Goal: Task Accomplishment & Management: Manage account settings

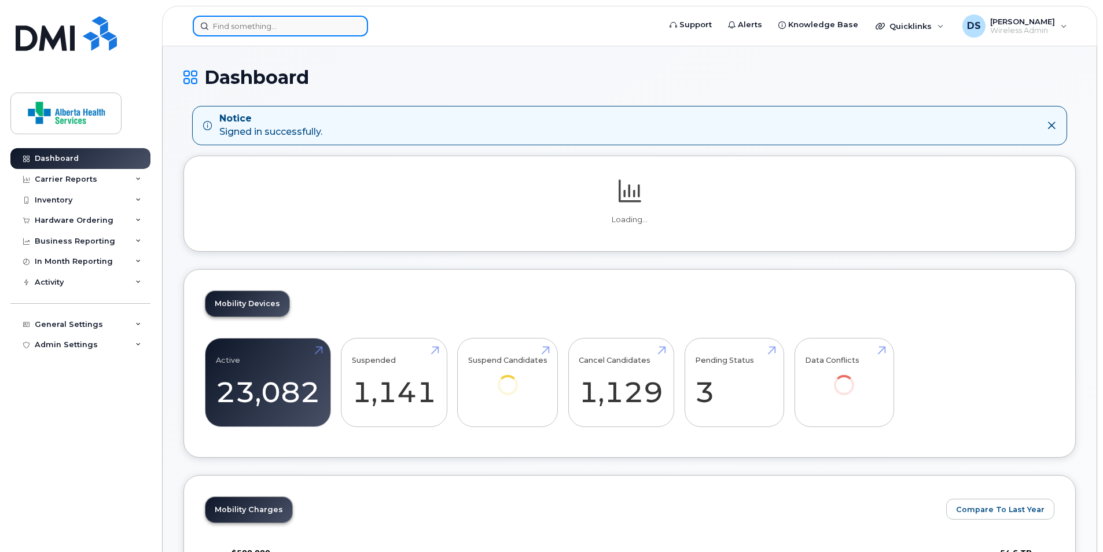
click at [318, 27] on input at bounding box center [280, 26] width 175 height 21
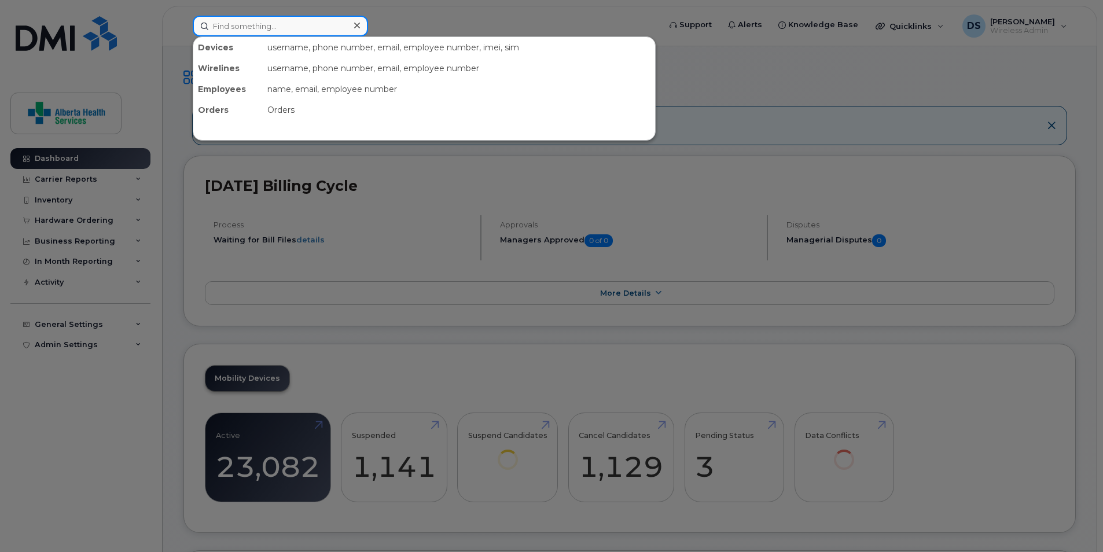
paste input "5872173376"
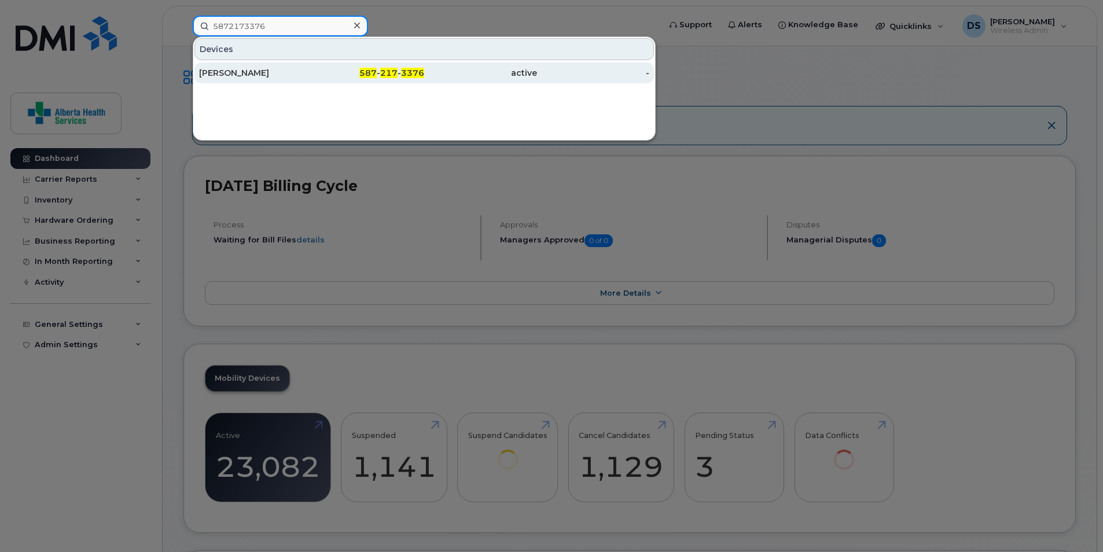
type input "5872173376"
click at [255, 71] on div "[PERSON_NAME]" at bounding box center [255, 73] width 113 height 12
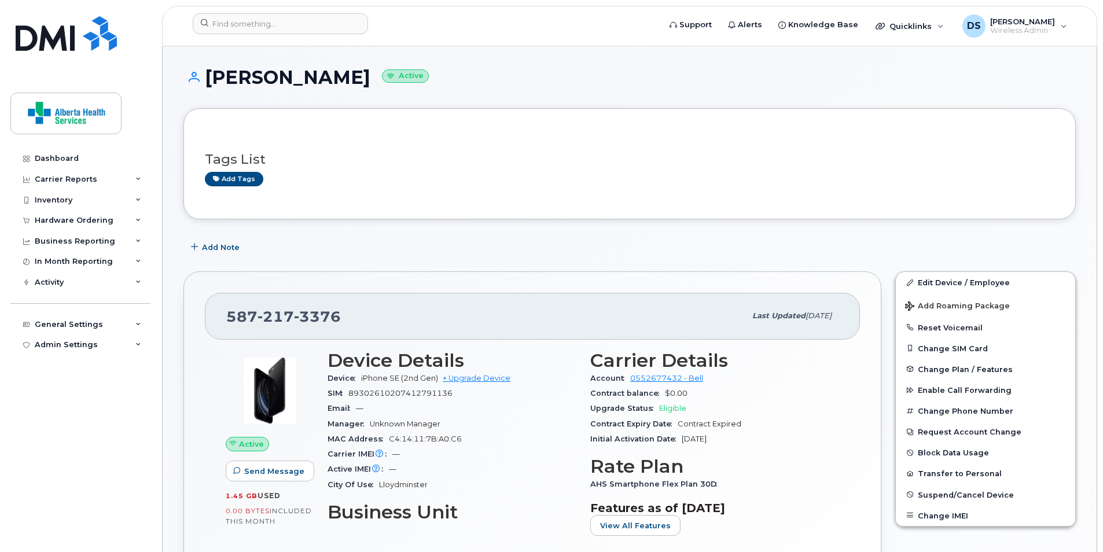
scroll to position [58, 0]
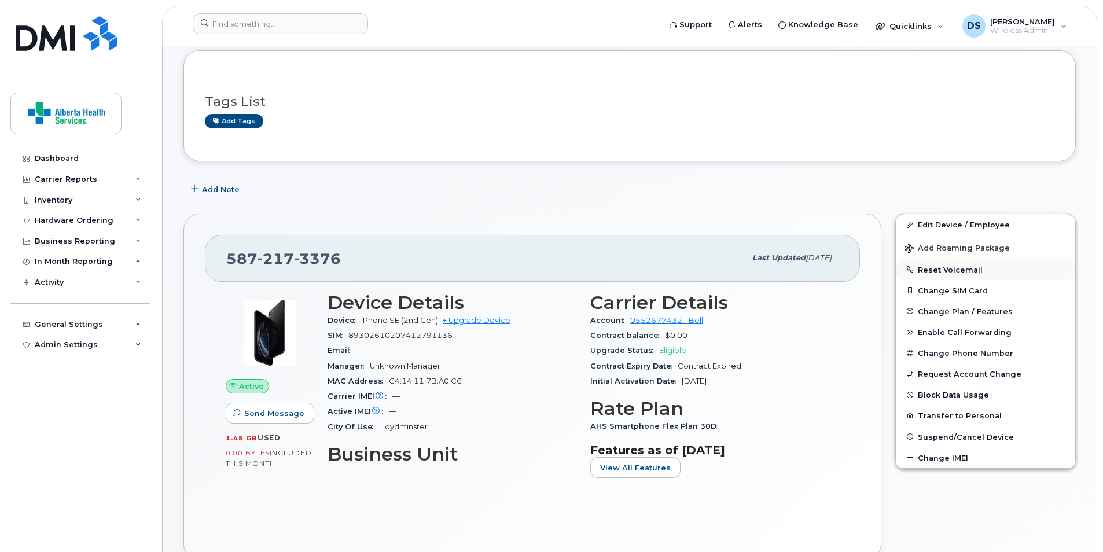
click at [985, 276] on button "Reset Voicemail" at bounding box center [985, 269] width 179 height 21
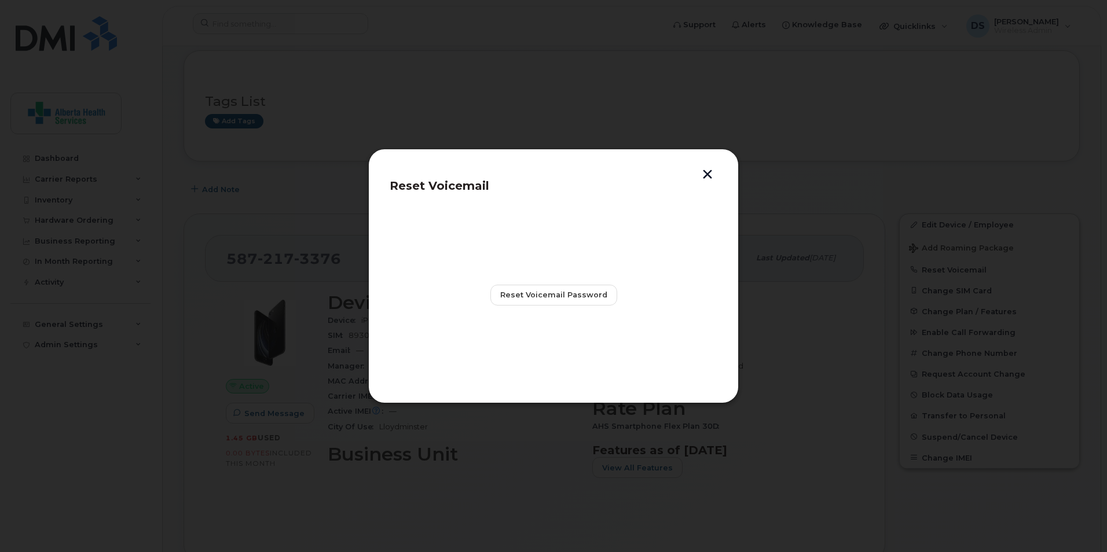
click at [709, 173] on button "button" at bounding box center [707, 176] width 17 height 12
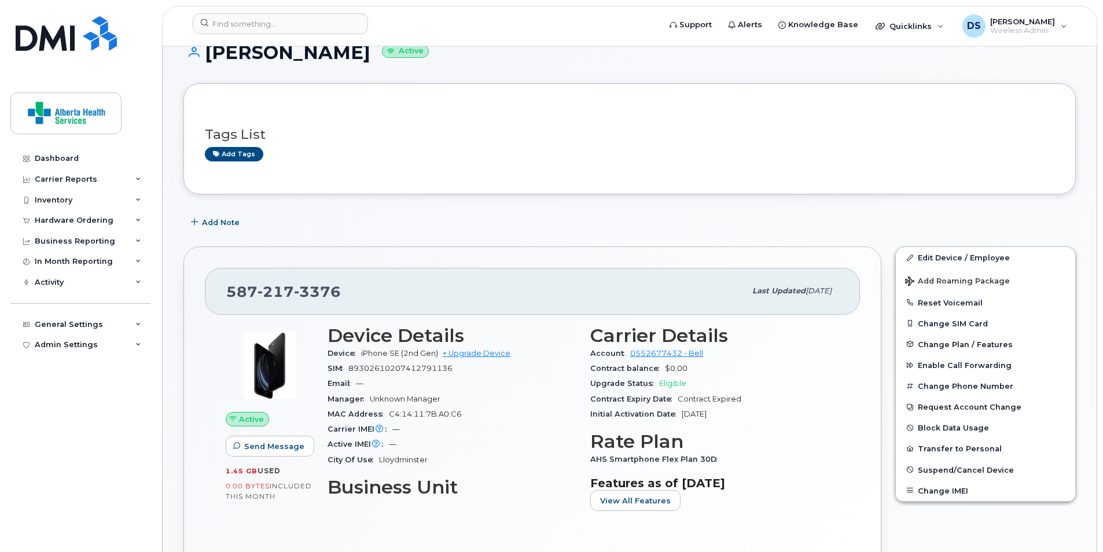
scroll to position [0, 0]
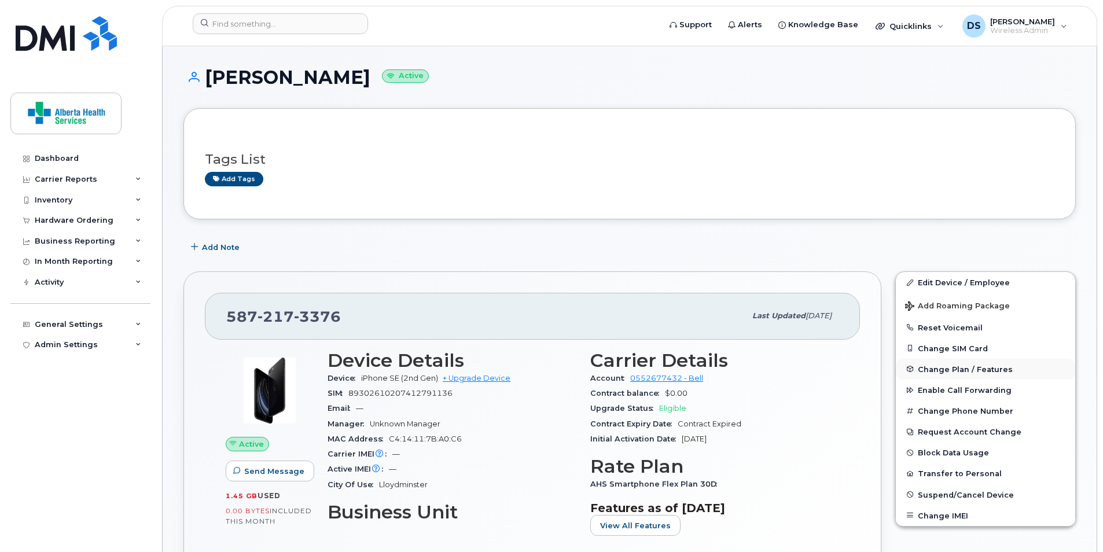
click at [970, 368] on span "Change Plan / Features" at bounding box center [965, 369] width 95 height 9
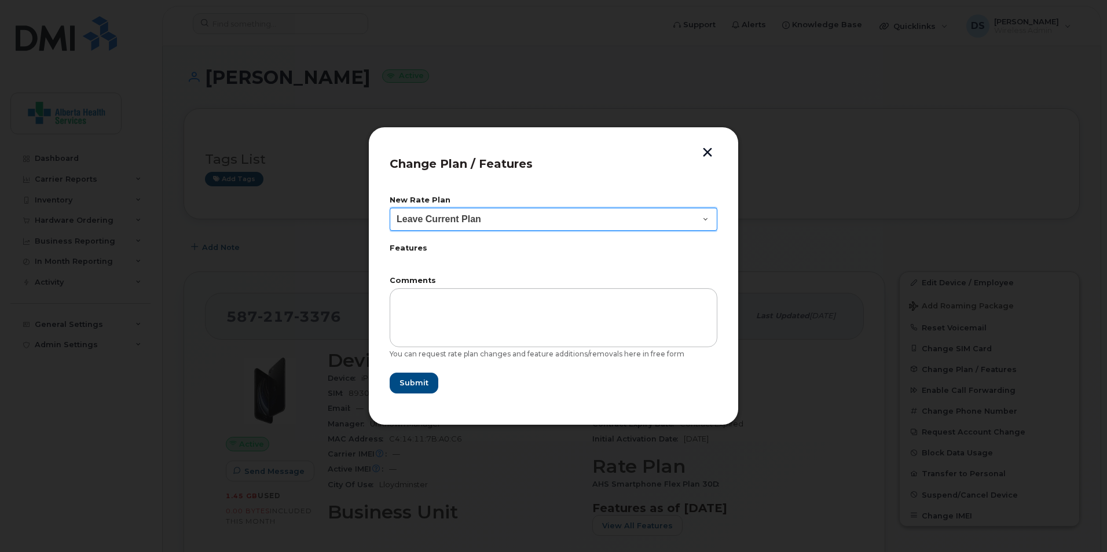
click at [509, 221] on select "Leave Current Plan AHS Smartphone Flex Plan AHS Smartphone Flex Plan 24M AHS Sm…" at bounding box center [554, 219] width 328 height 23
click at [708, 154] on button "button" at bounding box center [707, 154] width 17 height 12
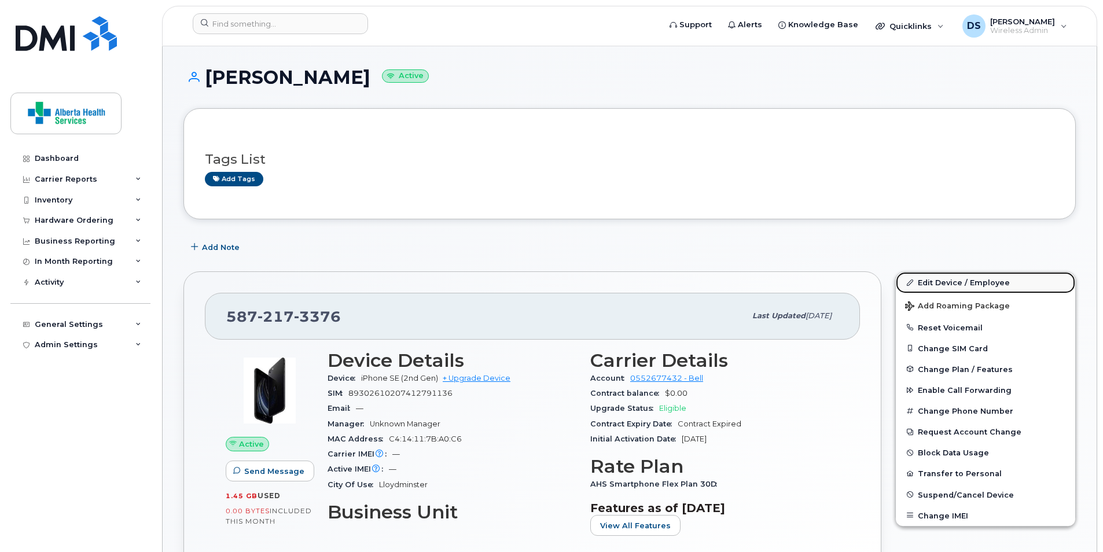
click at [954, 283] on link "Edit Device / Employee" at bounding box center [985, 282] width 179 height 21
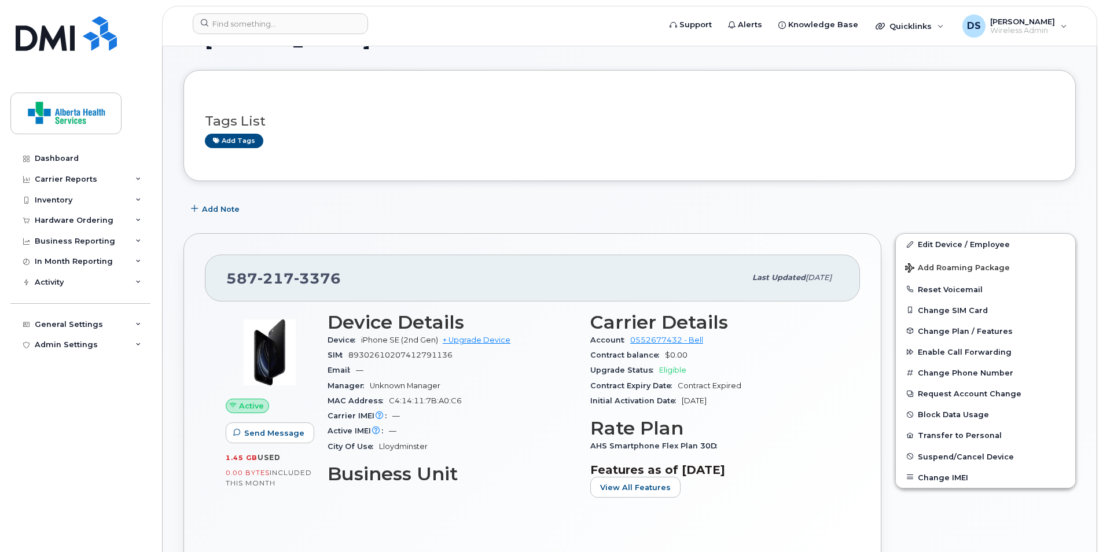
scroll to position [116, 0]
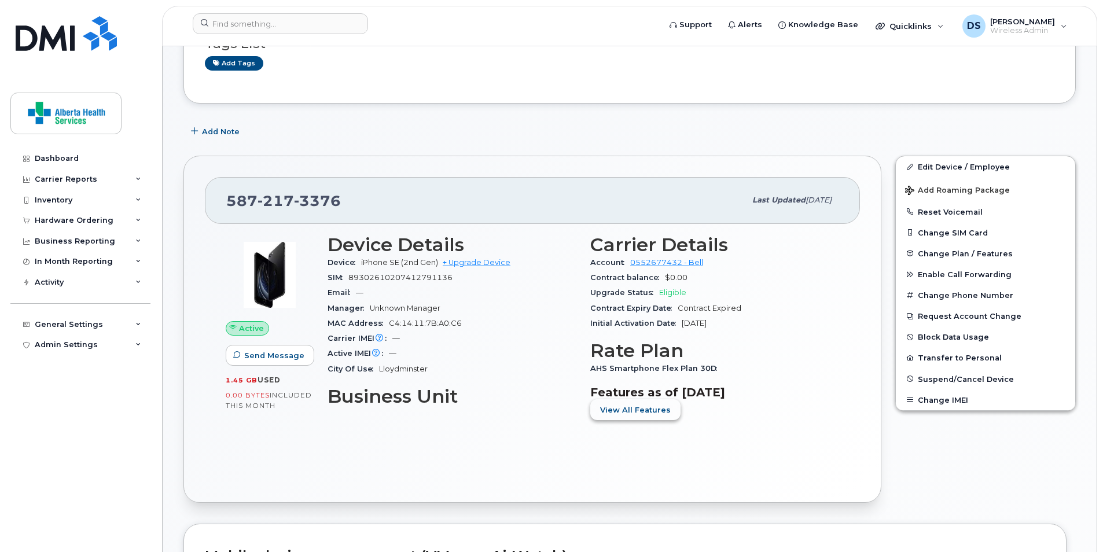
click at [641, 412] on span "View All Features" at bounding box center [635, 410] width 71 height 11
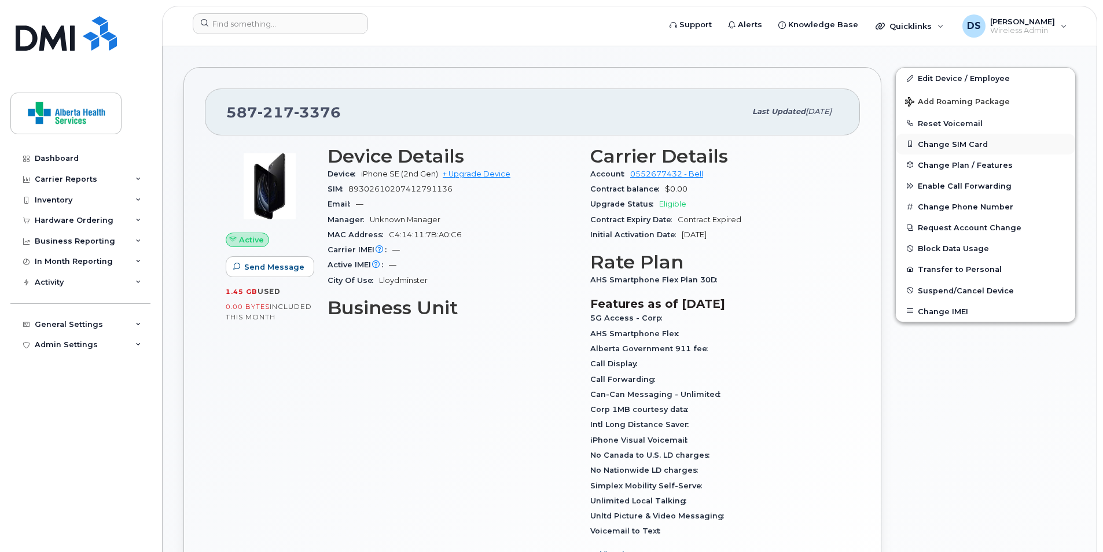
scroll to position [232, 0]
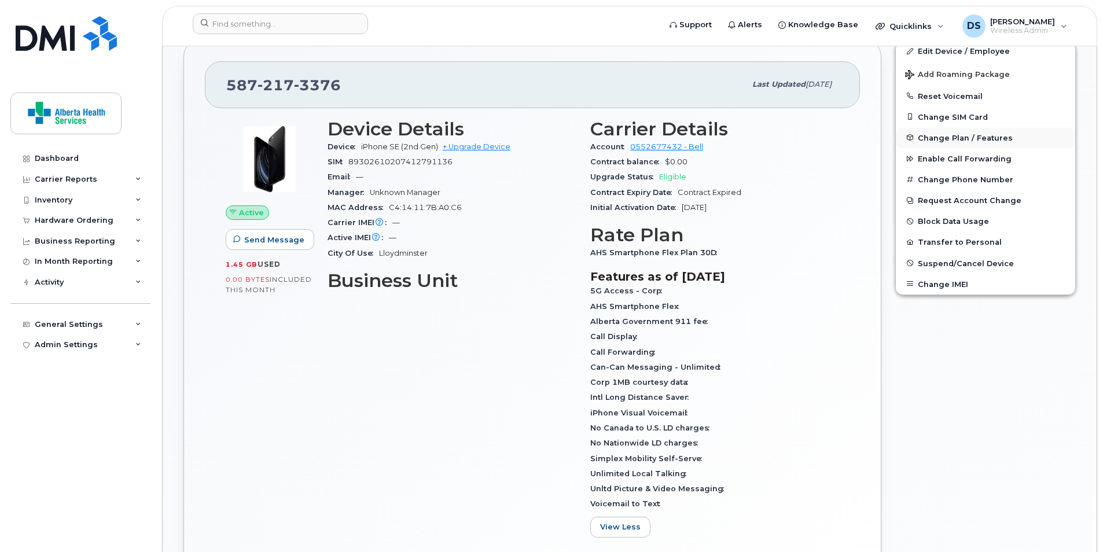
click at [943, 135] on span "Change Plan / Features" at bounding box center [965, 137] width 95 height 9
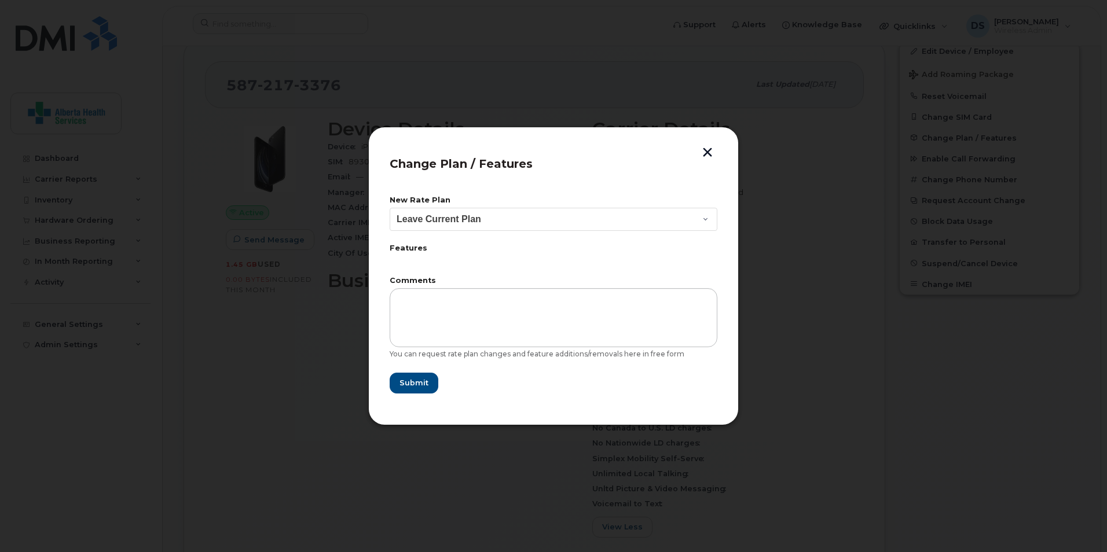
click at [607, 263] on form "New Rate Plan Leave Current Plan AHS Smartphone Flex Plan AHS Smartphone Flex P…" at bounding box center [554, 295] width 328 height 197
click at [557, 212] on select "Leave Current Plan AHS Smartphone Flex Plan AHS Smartphone Flex Plan 24M AHS Sm…" at bounding box center [554, 219] width 328 height 23
click at [707, 149] on button "button" at bounding box center [707, 154] width 17 height 12
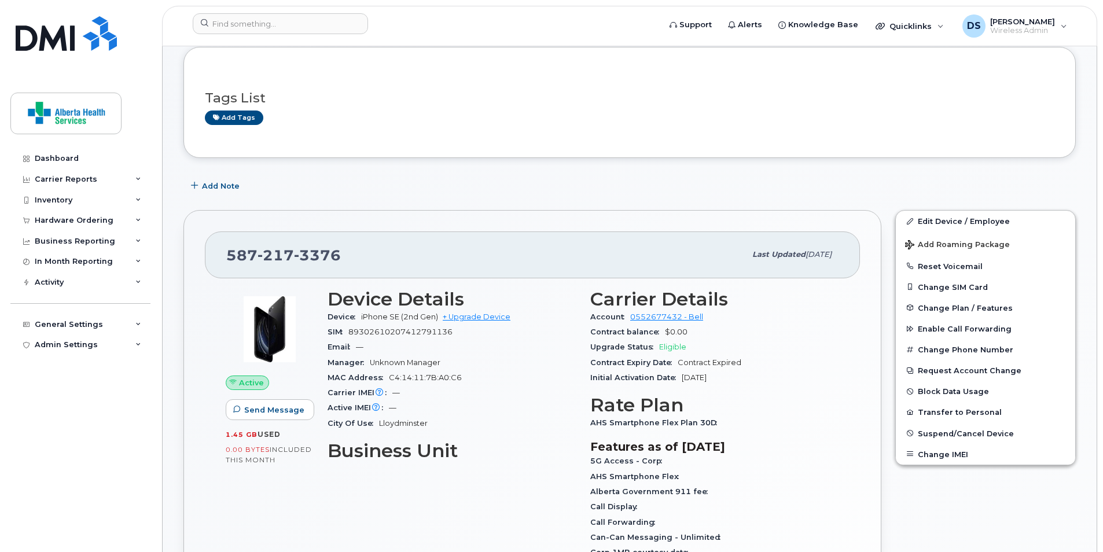
scroll to position [58, 0]
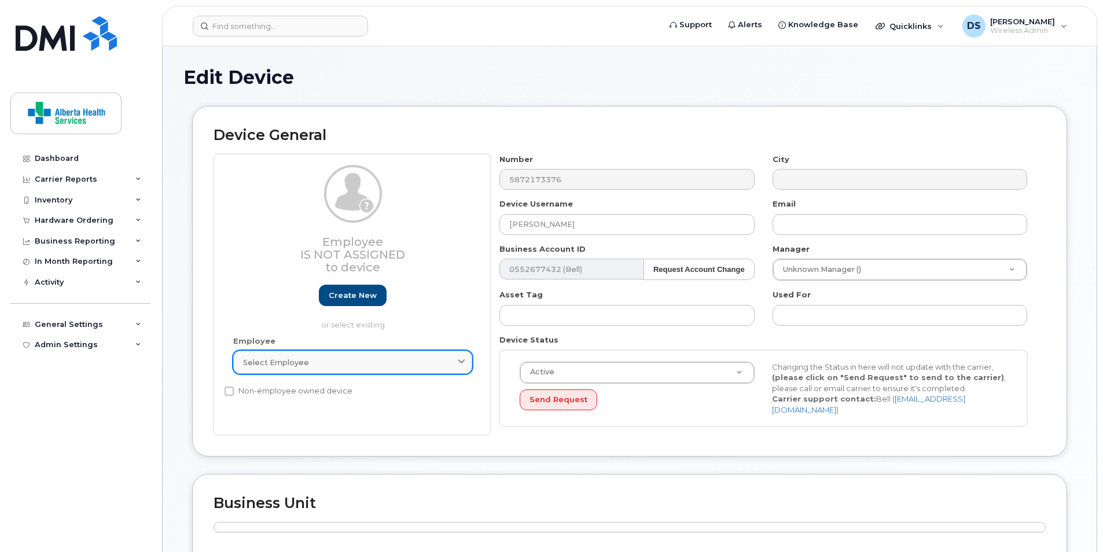
click at [462, 362] on icon at bounding box center [462, 363] width 8 height 8
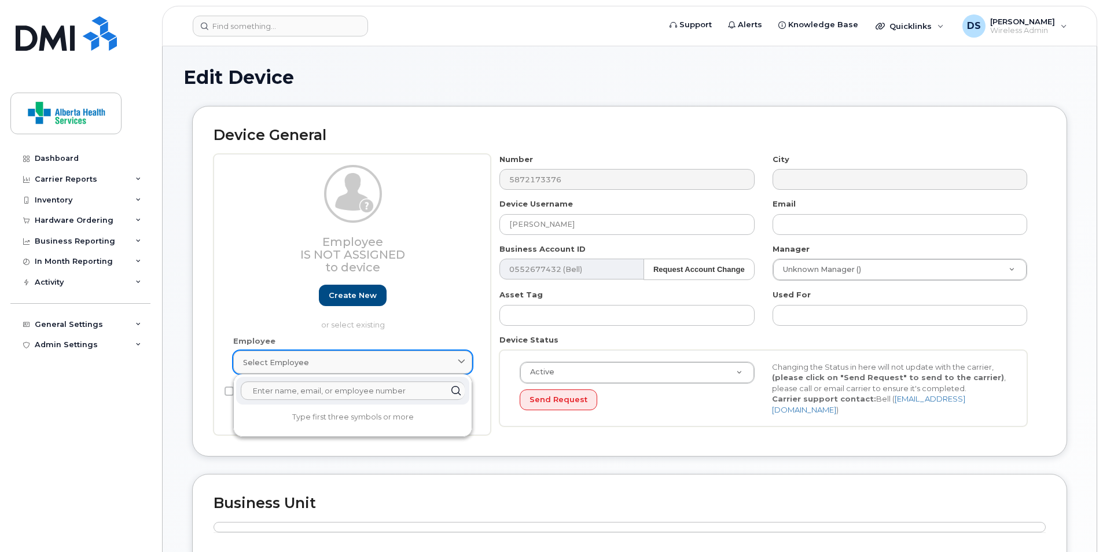
click at [462, 362] on icon at bounding box center [462, 363] width 8 height 8
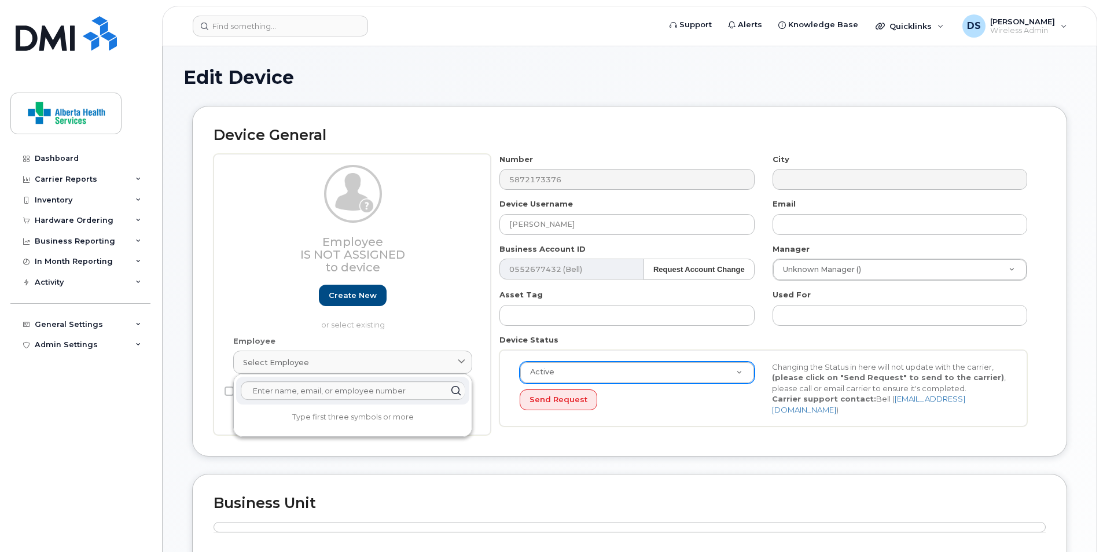
click at [365, 80] on h1 "Edit Device" at bounding box center [629, 77] width 893 height 20
